Goal: Information Seeking & Learning: Understand process/instructions

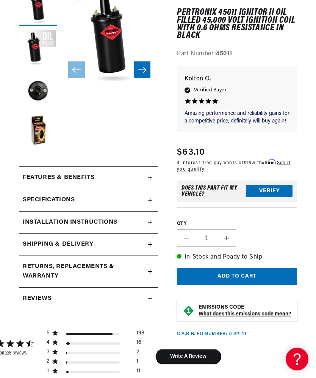
scroll to position [0, 248]
click at [55, 228] on h2 "Installation instructions" at bounding box center [70, 223] width 95 height 10
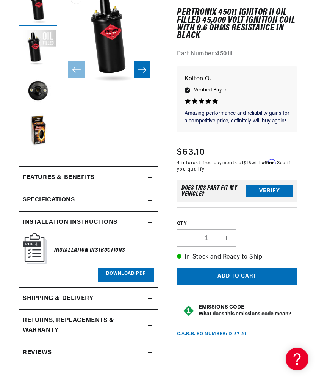
scroll to position [0, 0]
click at [111, 282] on link "Download PDF" at bounding box center [126, 275] width 57 height 14
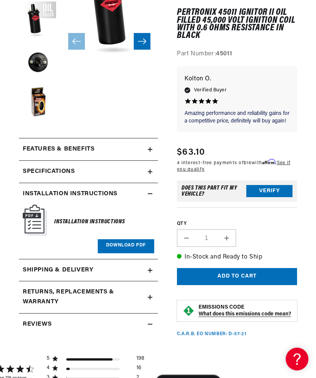
scroll to position [0, 248]
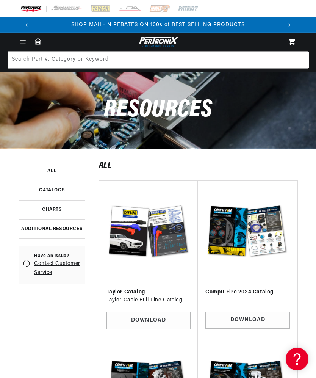
click at [54, 166] on link at bounding box center [52, 171] width 66 height 19
click at [60, 206] on link at bounding box center [52, 209] width 66 height 19
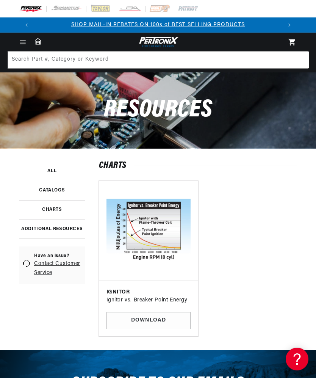
click at [74, 228] on link at bounding box center [52, 229] width 66 height 20
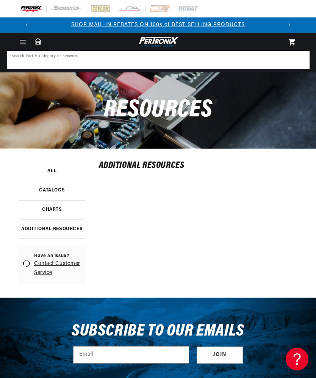
click at [128, 58] on input at bounding box center [158, 60] width 301 height 17
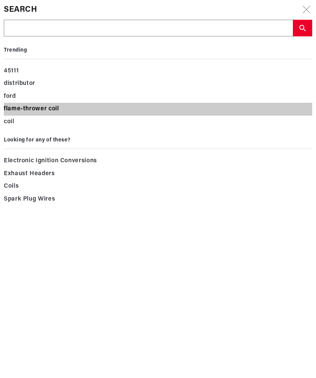
click at [54, 108] on div "flame-thrower coil" at bounding box center [158, 109] width 309 height 13
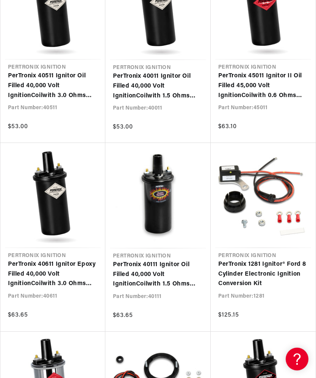
scroll to position [0, 248]
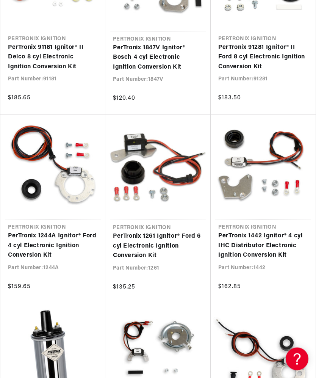
scroll to position [958, 0]
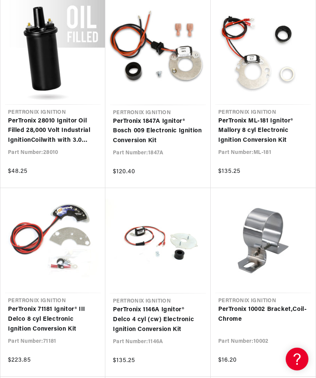
scroll to position [0, 248]
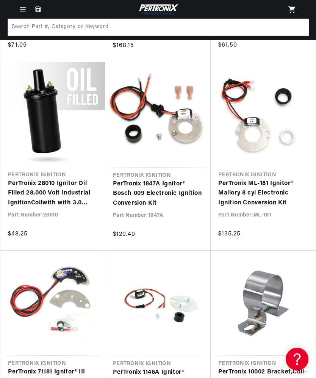
scroll to position [1576, 0]
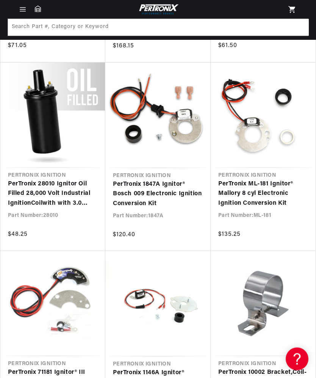
scroll to position [1387, 0]
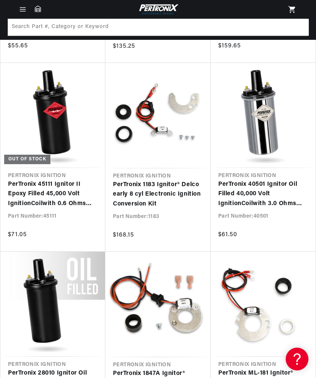
scroll to position [714, 0]
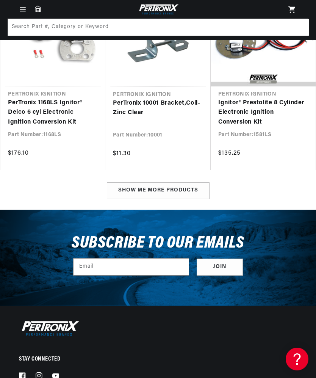
scroll to position [520, 0]
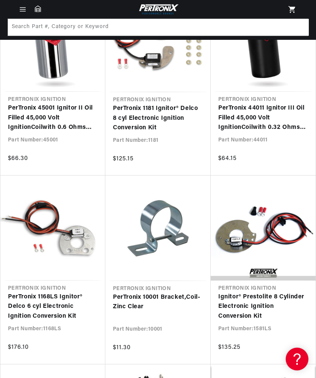
scroll to position [0, 248]
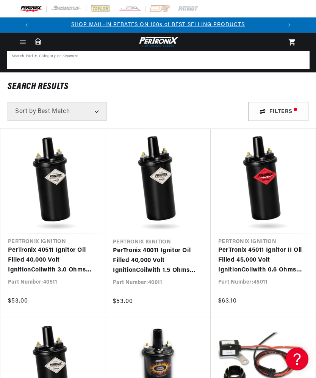
click at [176, 57] on input at bounding box center [158, 60] width 301 height 17
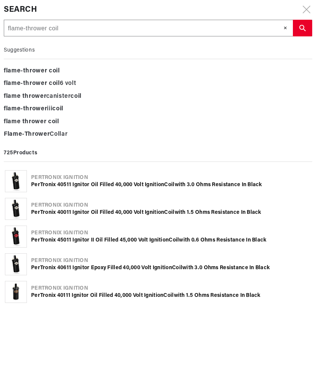
type input "flame-thrower coilf"
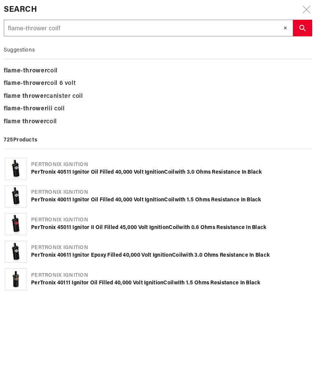
type input "flame-thrower coilfl"
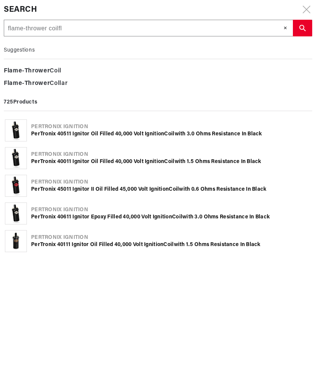
type input "flame-thrower coilfla"
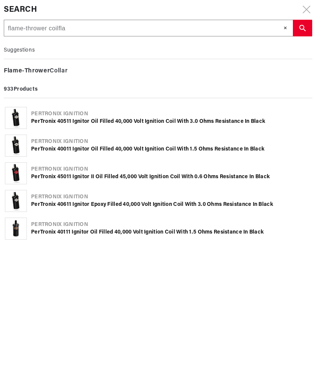
scroll to position [0, 248]
type input "flame-thrower coilflam"
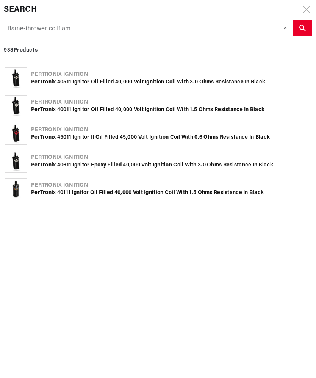
type input "flame-thrower coilflame"
type input "flame-thrower coilflame t"
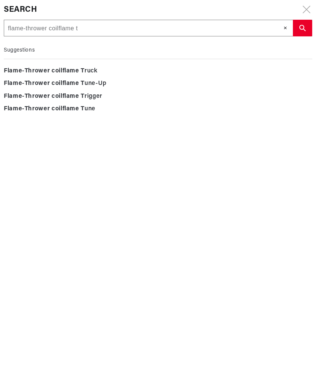
type input "flame-thrower coilflame th"
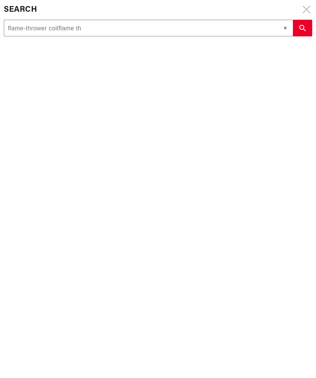
type input "flame-thrower coilflame thr"
type input "flame-thrower coilflame thro"
type input "flame-thrower coilflame throw"
type input "flame-thrower coilflame throwe"
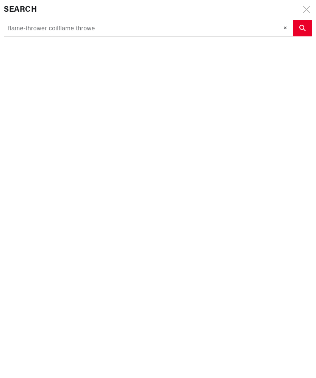
type input "flame-thrower coilflame thrower"
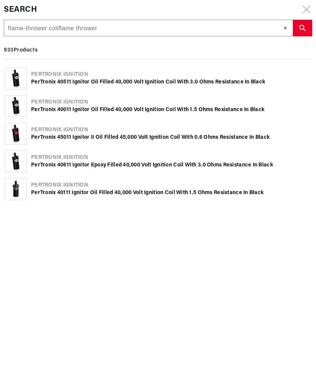
type input "flame-thrower coilflame thrower"
type input "flame-thrower coilflame thrower I"
type input "flame-thrower coilflame thrower Ii"
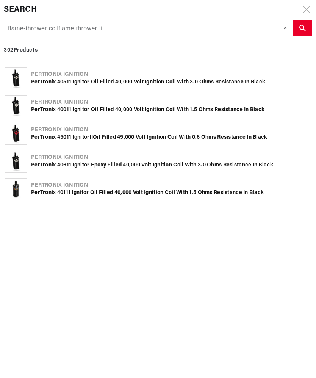
scroll to position [0, 248]
type input "flame-thrower coilflame thrower I"
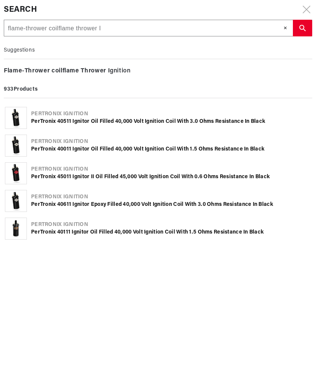
type input "flame-thrower coilflame thrower I i"
type input "flame-thrower coilflame thrower I in"
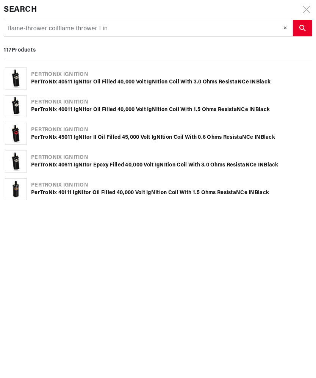
type input "flame-thrower coilflame thrower I ins"
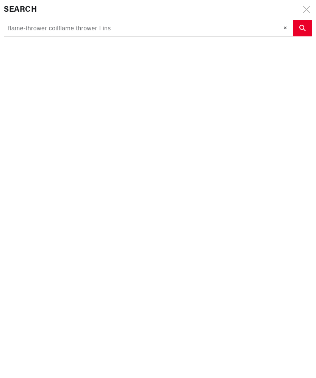
type input "flame-thrower coilflame thrower I inst"
type input "flame-thrower coilflame thrower I insta"
type input "flame-thrower coilflame thrower I instal"
type input "flame-thrower coilflame thrower I instala"
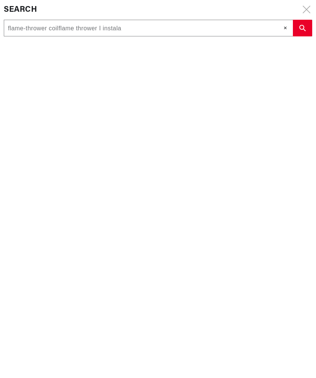
scroll to position [0, 0]
type input "flame-thrower coilflame thrower I instalat"
type input "flame-thrower coilflame thrower I instalati"
type input "flame-thrower coilflame thrower I instalatio"
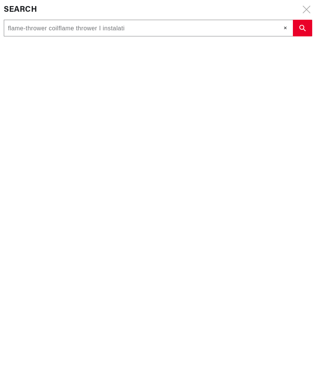
type input "flame-thrower coilflame thrower I instalatio"
type input "flame-thrower coilflame thrower I instalation"
type input "flame-thrower coilflame thrower I installation"
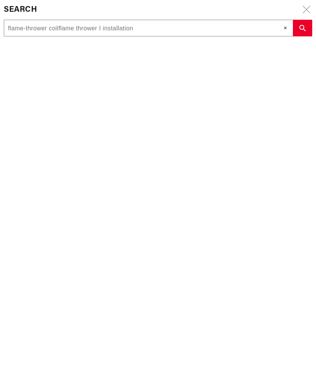
type input "flame-thrower coilflame thrower I installation i"
type input "flame-thrower coilflame thrower I installation in"
type input "flame-thrower coilflame thrower I installation ins"
type input "flame-thrower coilflame thrower I installation inst"
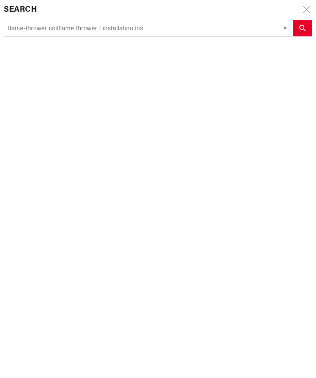
type input "flame-thrower coilflame thrower I installation inst"
type input "flame-thrower coilflame thrower I installation instr"
type input "flame-thrower coilflame thrower I installation instru"
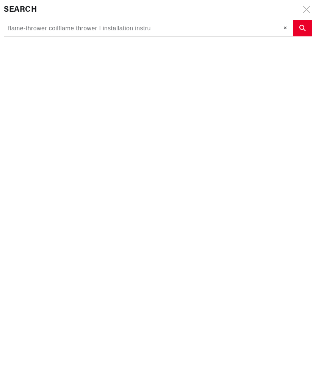
type input "flame-thrower coilflame thrower I installation instruc"
type input "flame-thrower coilflame thrower I installation instruct"
type input "flame-thrower coilflame thrower I installation instructi"
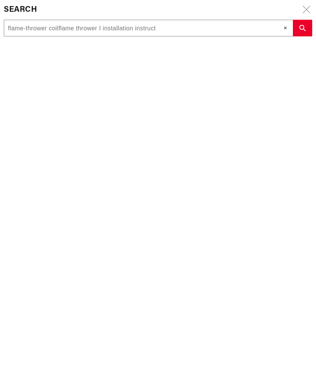
type input "flame-thrower coilflame thrower I installation instructi"
type input "flame-thrower coilflame thrower I installation instructio"
type input "flame-thrower coilflame thrower I installation instruction"
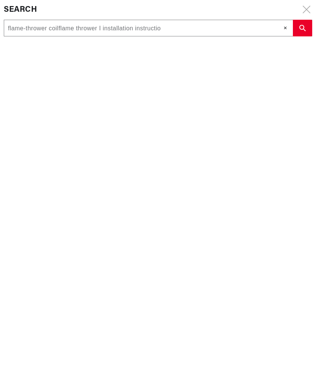
type input "flame-thrower coilflame thrower I installation instruction"
type input "flame-thrower coilflame thrower I installation instructions"
click at [58, 28] on input "flame-thrower coilflame thrower I installation instructions" at bounding box center [148, 28] width 289 height 17
type input "flame-thrower thrower I installation instructions"
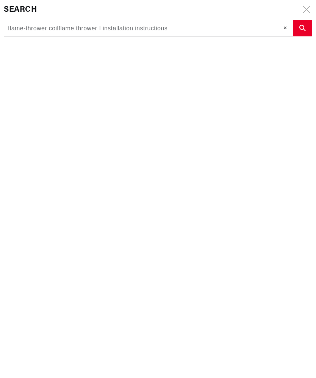
type input "flame-thrower thrower I installation instructions"
click at [71, 28] on input "flame-thrower thrower I installation instructions" at bounding box center [148, 28] width 289 height 17
type input "flame-thrower throwerI installation instructions"
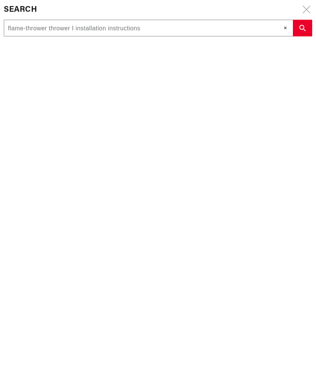
type input "flame-thrower throwerI installation instructions"
type input "flame-thrower throweI installation instructions"
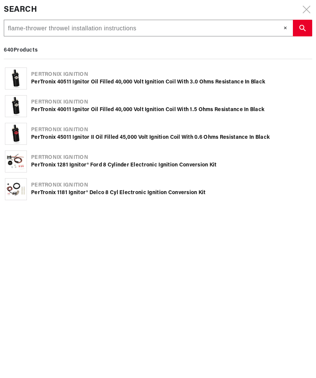
type input "flame-thrower throwI installation instructions"
type input "flame-thrower throI installation instructions"
type input "flame-thrower thrI installation instructions"
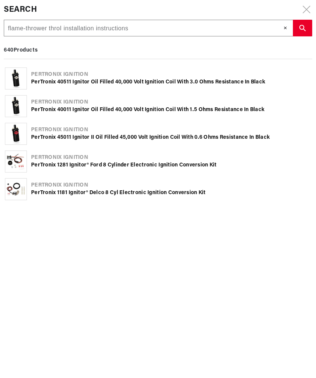
type input "flame-thrower thrI installation instructions"
type input "flame-thrower thI installation instructions"
type input "flame-thrower tI installation instructions"
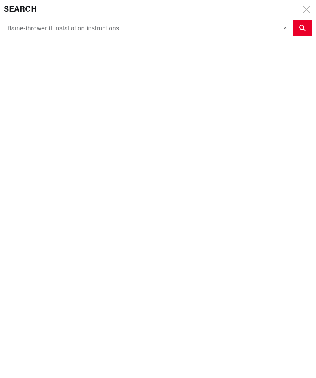
type input "flame-thrower I installation instructions"
type input "flame-thrower II installation instructions"
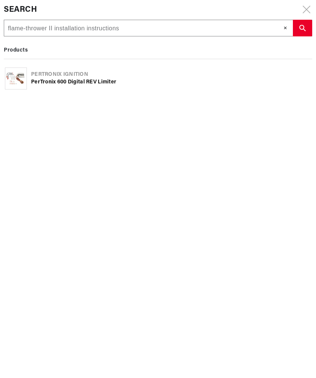
click at [305, 25] on icon "search button" at bounding box center [303, 28] width 6 height 6
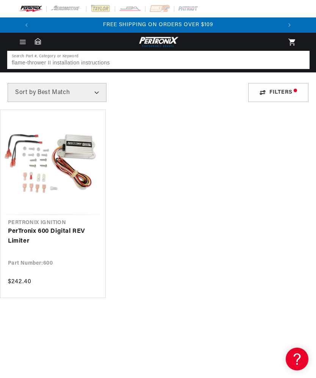
click at [162, 58] on input "flame-thrower II installation instructions" at bounding box center [158, 60] width 301 height 17
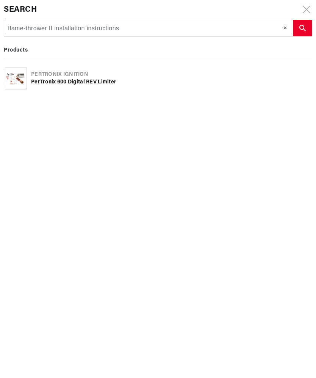
click at [306, 24] on button "search button" at bounding box center [302, 28] width 19 height 17
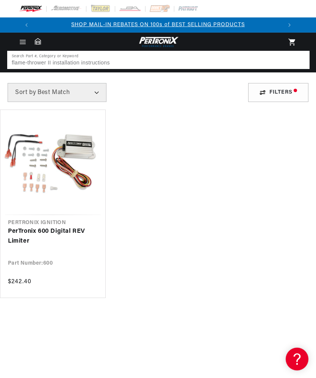
click at [205, 56] on input "flame-thrower II installation instructions" at bounding box center [158, 60] width 301 height 17
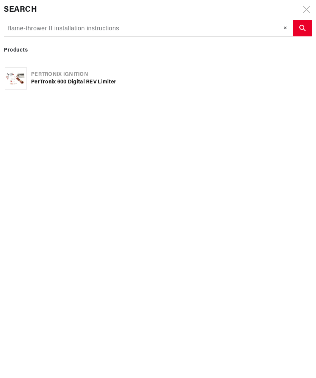
scroll to position [0, 248]
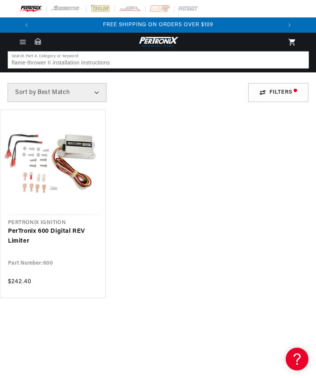
click at [96, 88] on select "Best Match Featured Name, A-Z Name, Z-A Price, Low to High Price, High to Low" at bounding box center [57, 92] width 99 height 19
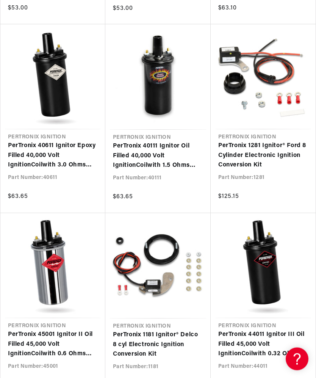
scroll to position [0, 248]
click at [156, 142] on link "PerTronix 40111 Ignitor Oil Filled 40,000 Volt Ignition Coil with 1.5 Ohms Resi…" at bounding box center [158, 156] width 90 height 29
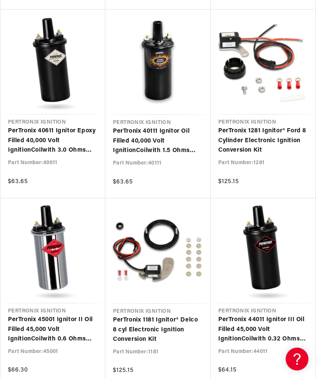
scroll to position [294, 0]
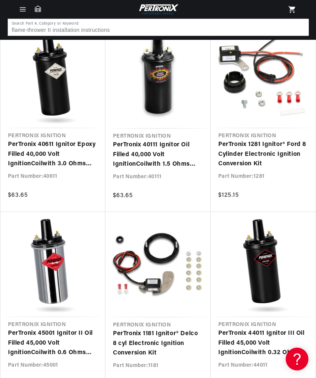
click at [267, 329] on link "PerTronix 44011 Ignitor III Oil Filled 45,000 Volt Ignition Coil with 0.32 Ohms…" at bounding box center [263, 343] width 90 height 29
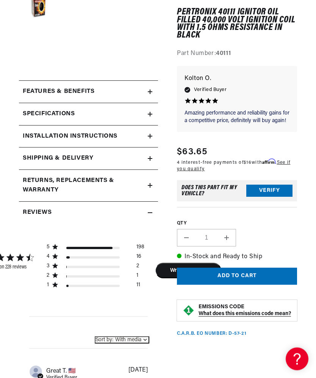
scroll to position [239, 0]
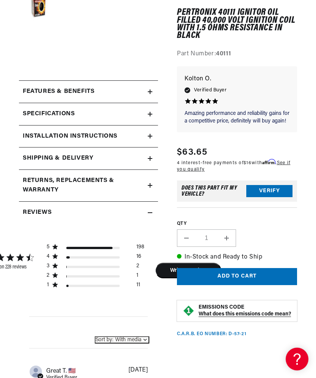
click at [113, 141] on h2 "Installation instructions" at bounding box center [70, 137] width 95 height 10
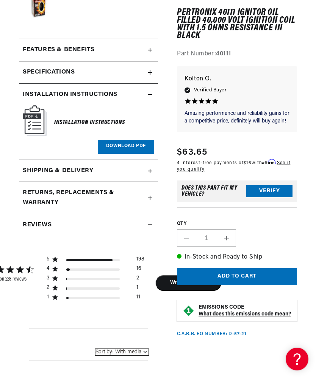
click at [140, 154] on link "Download PDF" at bounding box center [126, 147] width 57 height 14
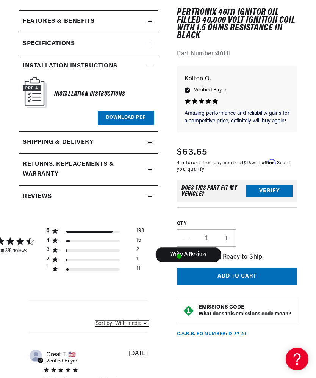
scroll to position [0, 0]
click at [103, 47] on div "Specifications" at bounding box center [83, 44] width 129 height 10
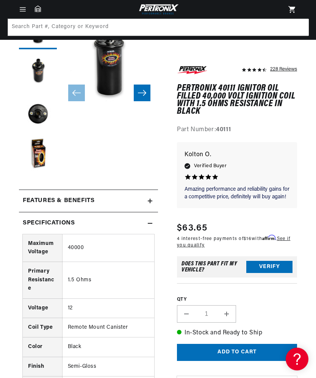
scroll to position [86, 0]
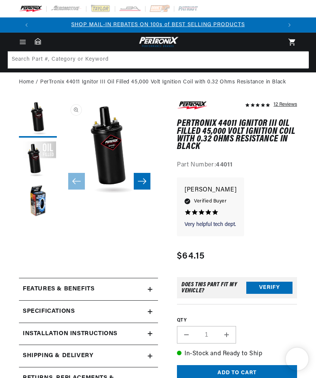
click at [92, 316] on div "Specifications" at bounding box center [83, 312] width 129 height 10
